Goal: Transaction & Acquisition: Obtain resource

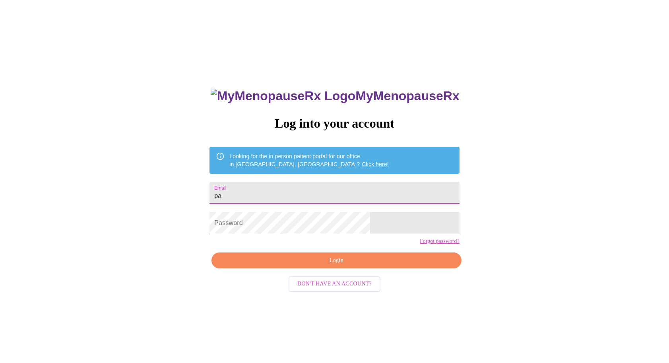
type input "p"
type input "[PERSON_NAME][EMAIL_ADDRESS][DOMAIN_NAME]"
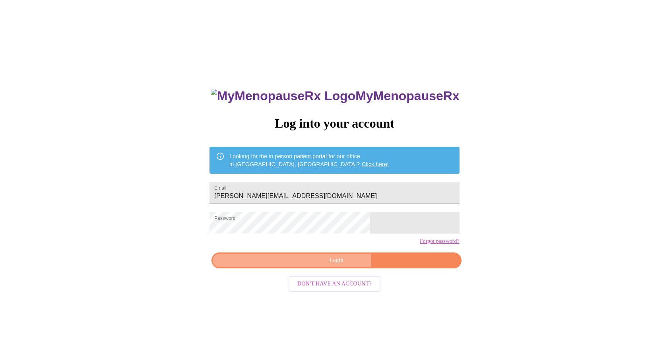
click at [282, 265] on span "Login" at bounding box center [335, 260] width 231 height 10
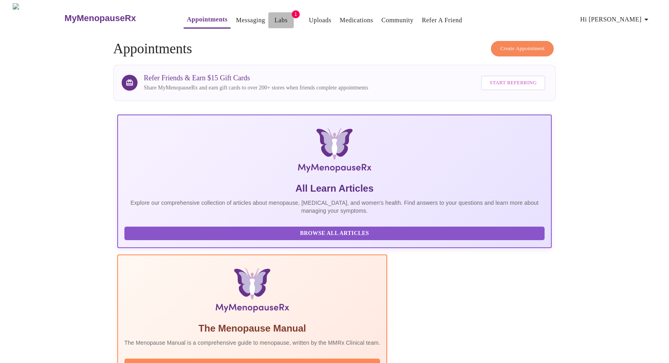
click at [271, 12] on button "Labs" at bounding box center [280, 20] width 25 height 16
click at [292, 12] on span "1" at bounding box center [296, 14] width 8 height 8
click at [274, 20] on link "Labs" at bounding box center [280, 20] width 13 height 11
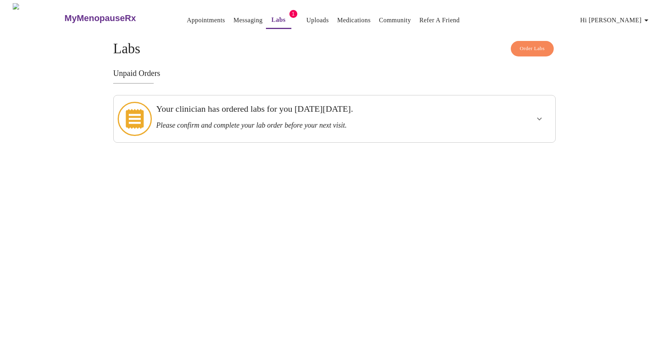
click at [425, 121] on h3 "Please confirm and complete your lab order before your next visit." at bounding box center [312, 125] width 313 height 8
click at [537, 115] on icon "show more" at bounding box center [539, 119] width 10 height 10
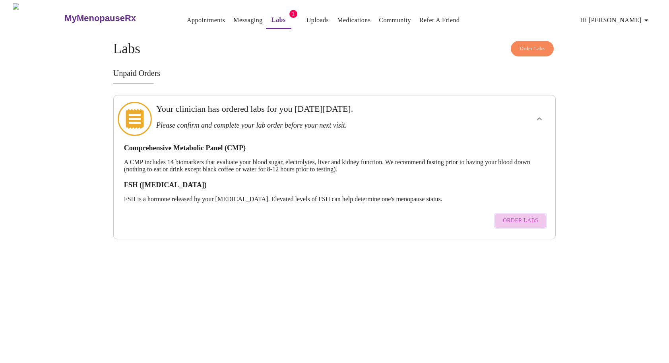
click at [519, 216] on span "Order Labs" at bounding box center [520, 221] width 35 height 10
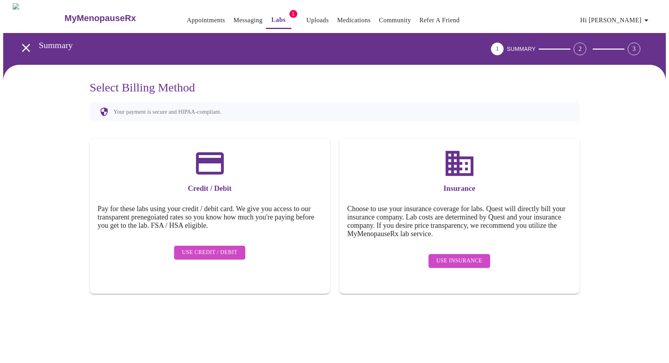
click at [22, 42] on icon "open drawer" at bounding box center [26, 48] width 14 height 14
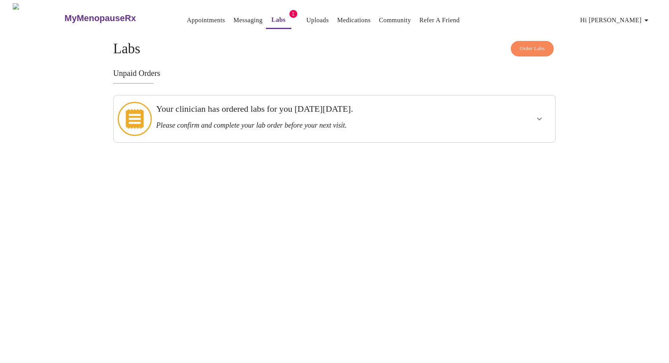
click at [170, 116] on div "Your clinician has ordered labs for you [DATE][DATE]. Please confirm and comple…" at bounding box center [312, 117] width 313 height 26
click at [537, 118] on icon "show more" at bounding box center [539, 119] width 10 height 10
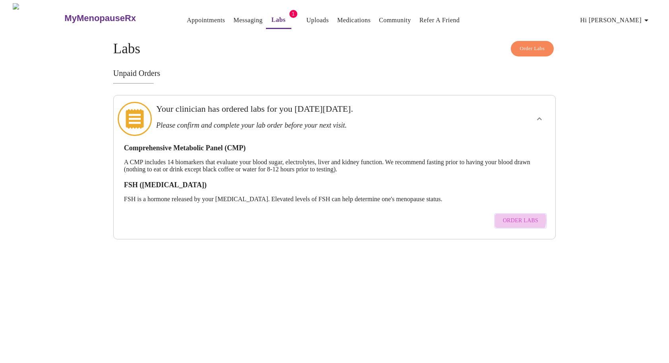
click at [520, 216] on span "Order Labs" at bounding box center [520, 221] width 35 height 10
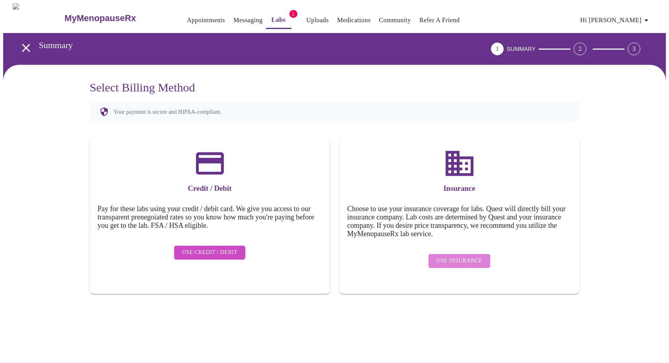
click at [445, 258] on span "Use Insurance" at bounding box center [459, 261] width 46 height 10
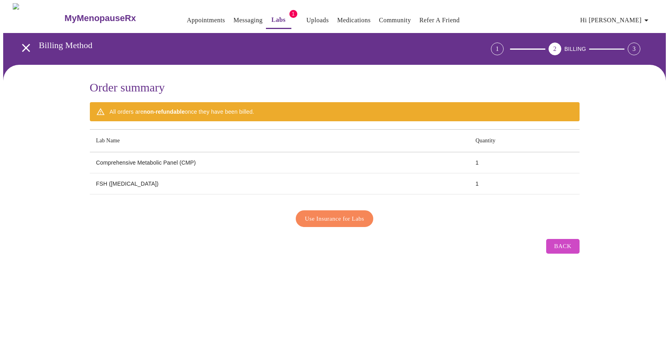
click at [338, 218] on span "Use Insurance for Labs" at bounding box center [334, 218] width 59 height 10
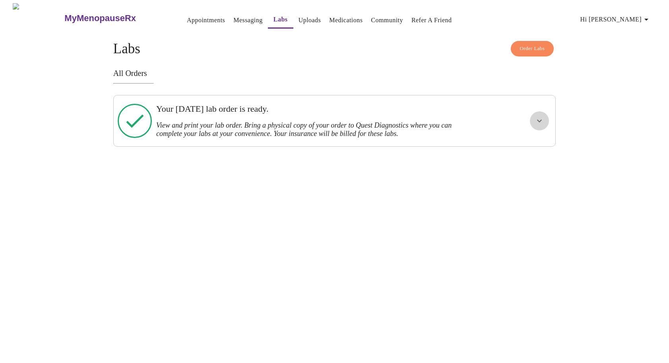
click at [537, 120] on icon "show more" at bounding box center [539, 121] width 10 height 10
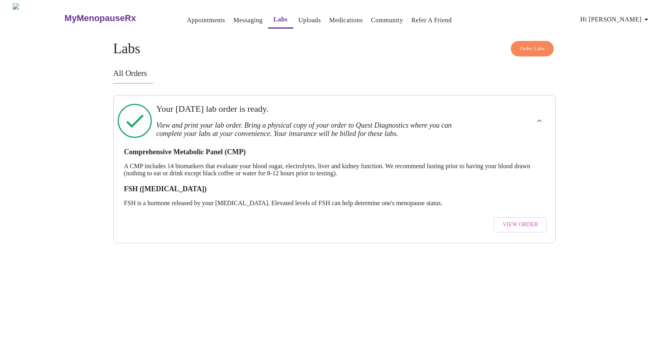
click at [207, 149] on h3 "Comprehensive Metabolic Panel (CMP)" at bounding box center [334, 152] width 421 height 8
click at [518, 220] on span "View Order" at bounding box center [520, 225] width 36 height 10
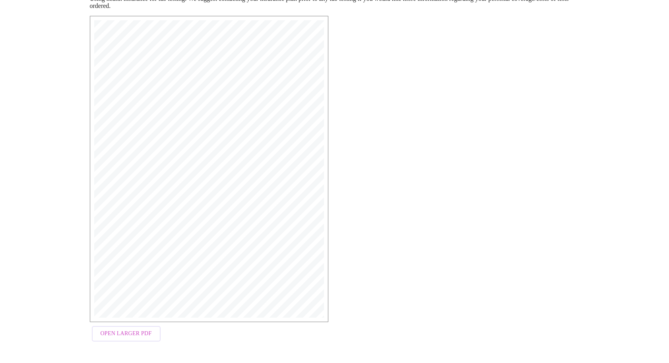
scroll to position [126, 0]
click at [140, 336] on span "Open Larger PDF" at bounding box center [126, 334] width 51 height 10
